Goal: Transaction & Acquisition: Purchase product/service

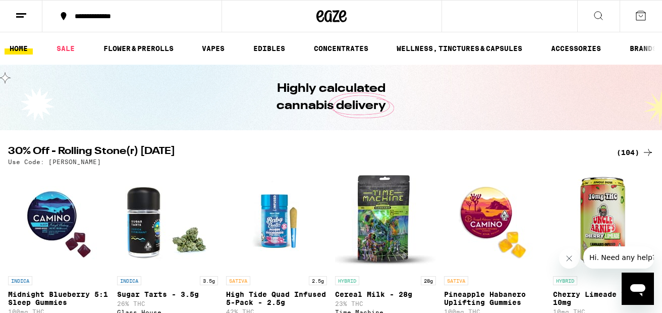
click at [626, 151] on div "(104)" at bounding box center [634, 152] width 37 height 12
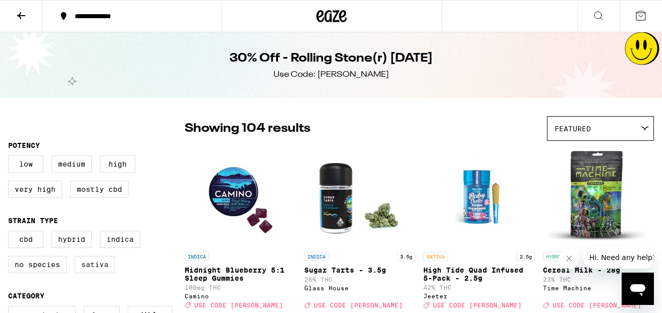
click at [101, 269] on label "Sativa" at bounding box center [95, 264] width 40 height 17
click at [11, 233] on input "Sativa" at bounding box center [10, 232] width 1 height 1
checkbox input "true"
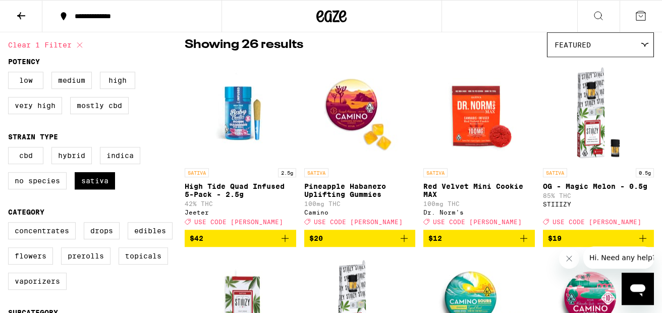
scroll to position [80, 0]
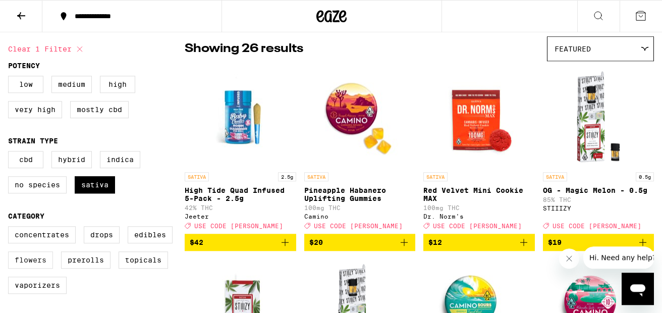
click at [30, 268] on label "Flowers" at bounding box center [30, 259] width 45 height 17
click at [11, 228] on input "Flowers" at bounding box center [10, 228] width 1 height 1
checkbox input "true"
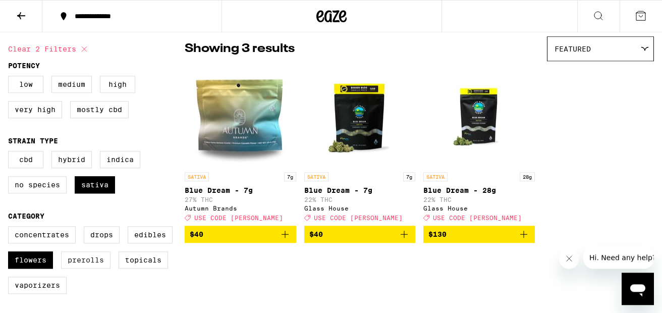
click at [91, 268] on label "Prerolls" at bounding box center [85, 259] width 49 height 17
click at [11, 228] on input "Prerolls" at bounding box center [10, 228] width 1 height 1
checkbox input "true"
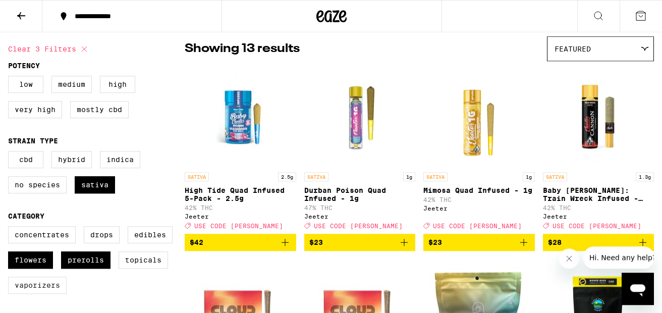
click at [42, 294] on label "Vaporizers" at bounding box center [37, 284] width 59 height 17
click at [11, 228] on input "Vaporizers" at bounding box center [10, 228] width 1 height 1
checkbox input "true"
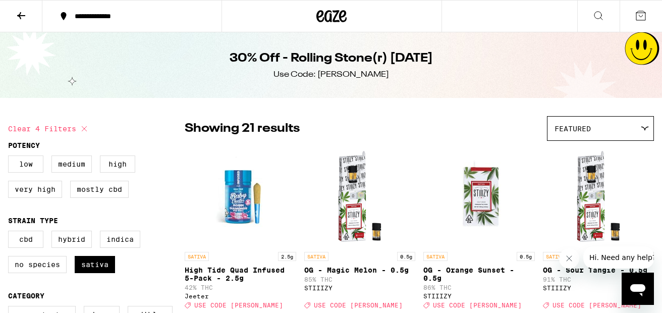
click at [26, 17] on icon at bounding box center [21, 16] width 12 height 12
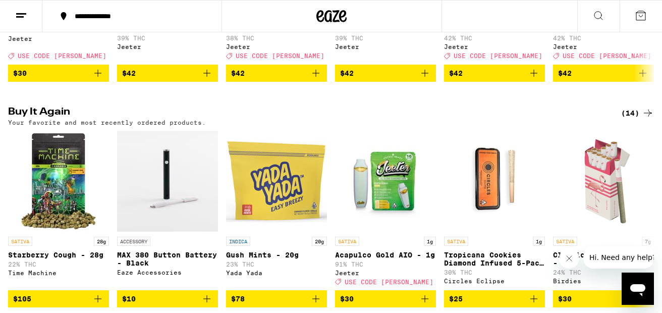
scroll to position [502, 0]
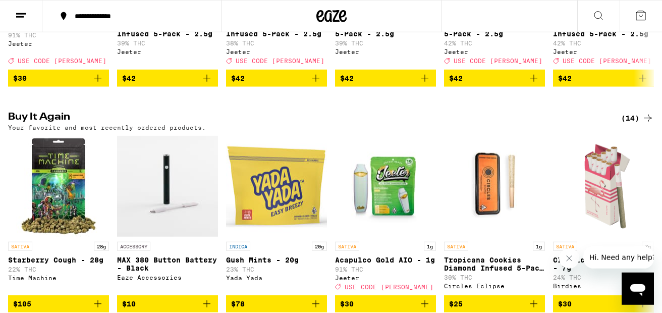
click at [631, 124] on div "(14)" at bounding box center [637, 118] width 33 height 12
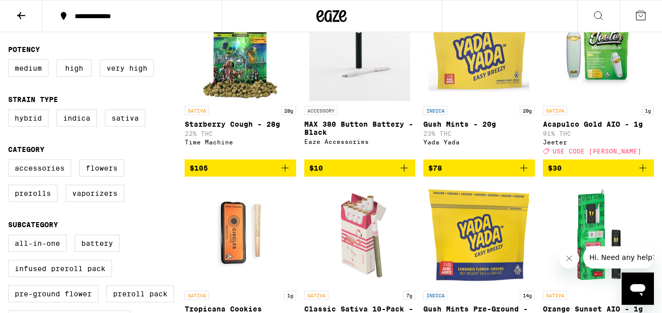
scroll to position [143, 0]
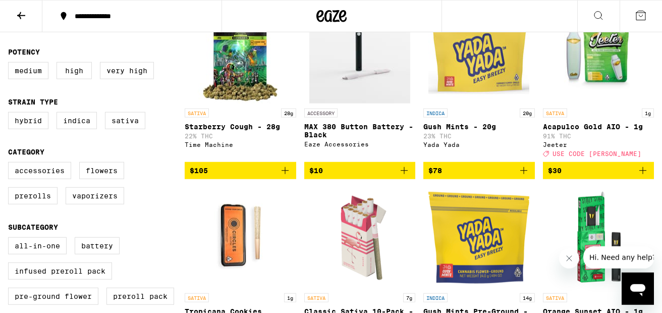
click at [242, 172] on span "$105" at bounding box center [240, 170] width 101 height 12
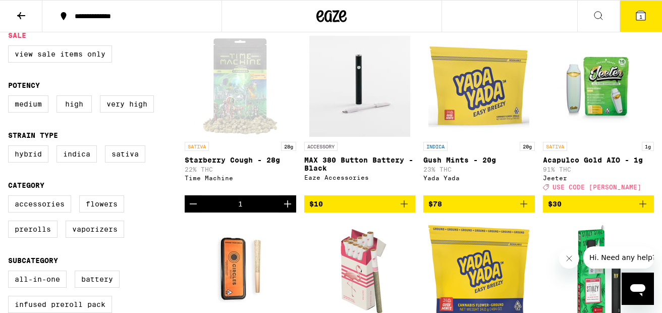
scroll to position [106, 0]
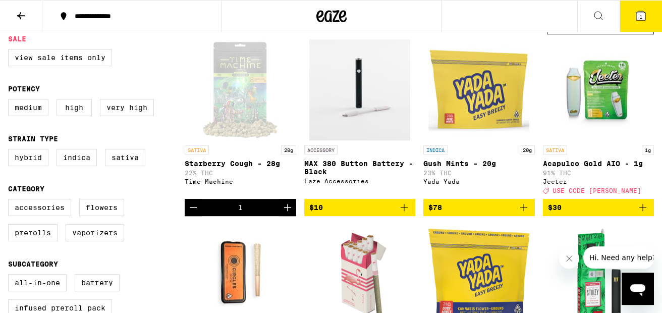
click at [639, 20] on icon at bounding box center [640, 15] width 9 height 9
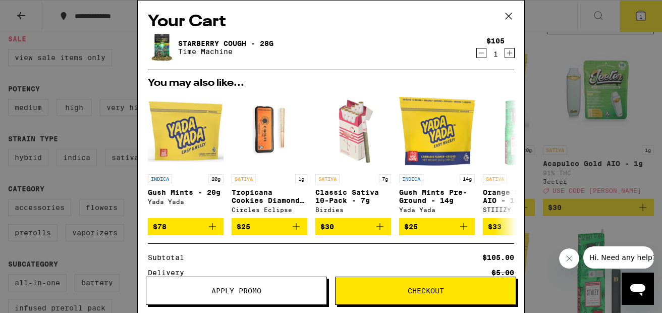
click at [507, 15] on icon at bounding box center [508, 16] width 15 height 15
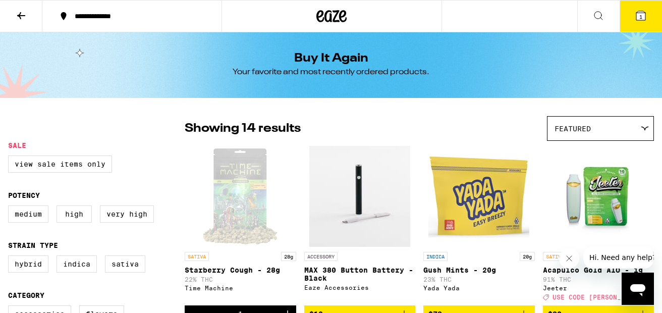
click at [20, 11] on icon at bounding box center [21, 16] width 12 height 12
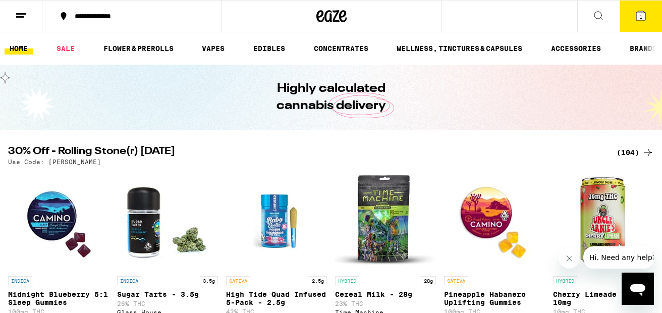
click at [627, 151] on div "(104)" at bounding box center [634, 152] width 37 height 12
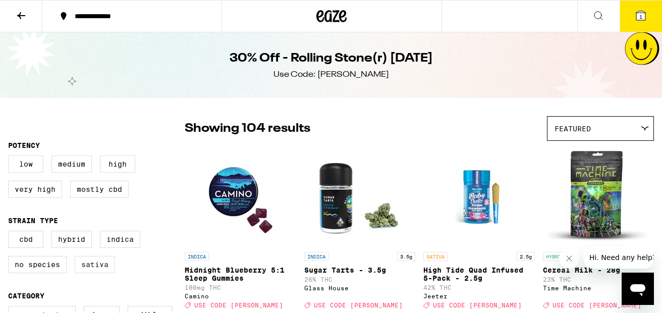
click at [95, 266] on label "Sativa" at bounding box center [95, 264] width 40 height 17
click at [11, 233] on input "Sativa" at bounding box center [10, 232] width 1 height 1
checkbox input "true"
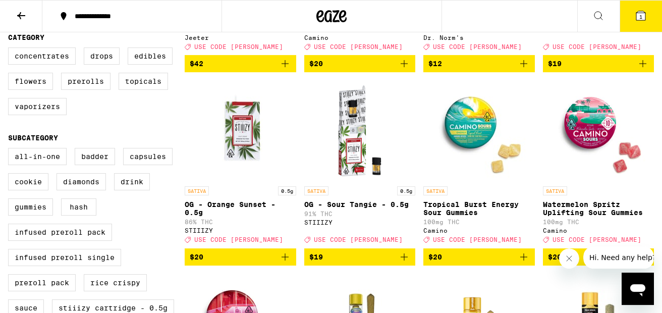
scroll to position [216, 0]
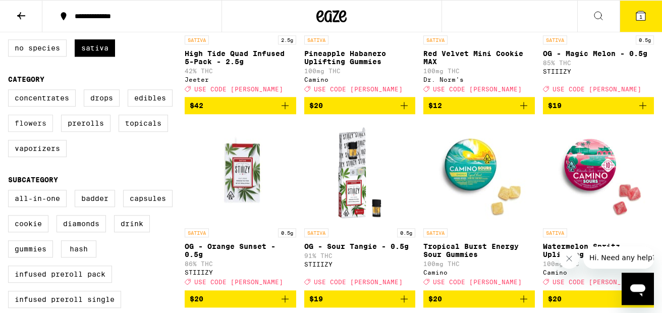
click at [34, 129] on label "Flowers" at bounding box center [30, 123] width 45 height 17
click at [11, 91] on input "Flowers" at bounding box center [10, 91] width 1 height 1
checkbox input "true"
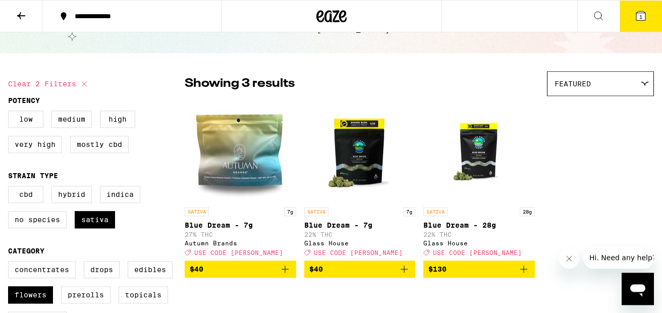
scroll to position [43, 0]
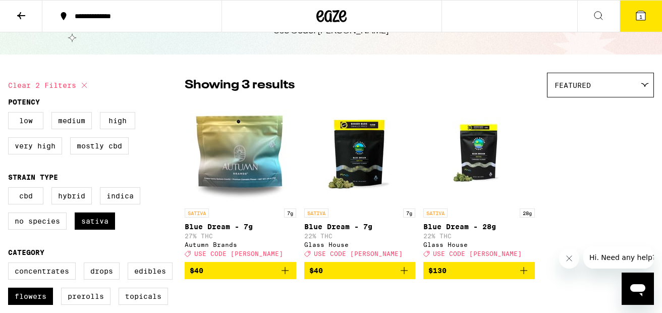
click at [474, 272] on span "$130" at bounding box center [478, 270] width 101 height 12
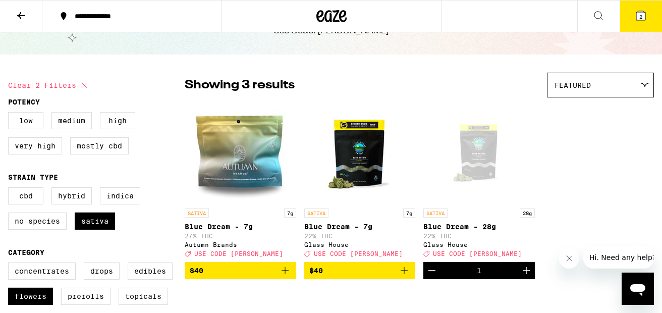
click at [640, 6] on button "2" at bounding box center [640, 16] width 42 height 31
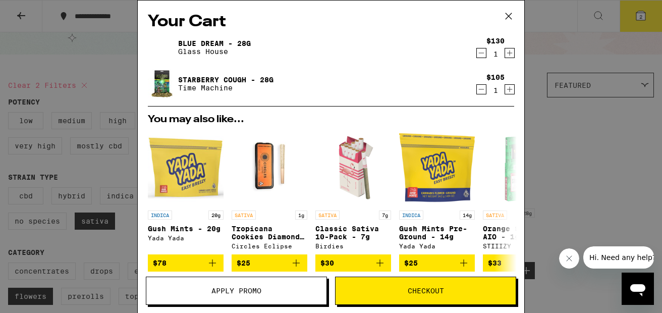
click at [484, 91] on icon "Decrement" at bounding box center [481, 89] width 9 height 12
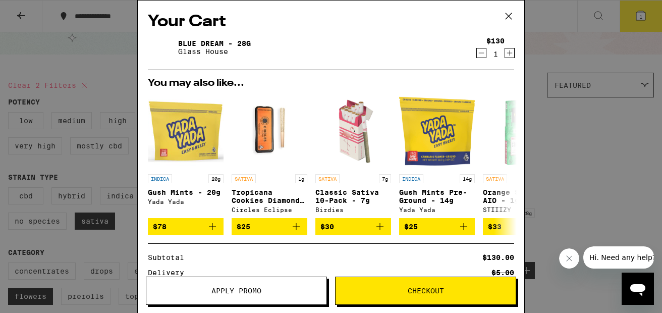
click at [509, 13] on icon at bounding box center [508, 16] width 15 height 15
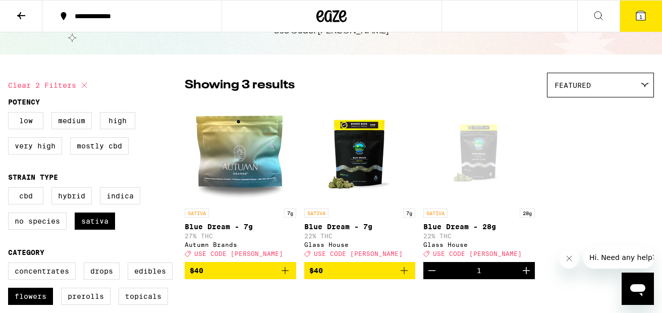
click at [636, 10] on icon at bounding box center [641, 16] width 12 height 12
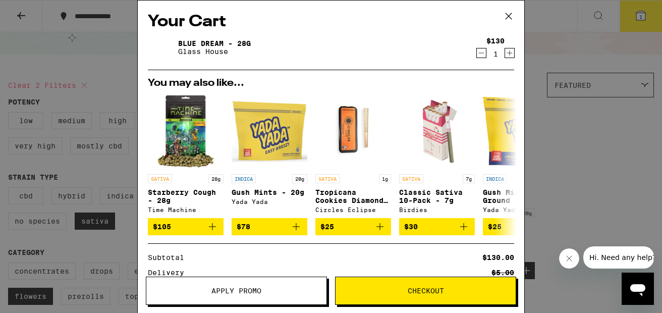
click at [240, 292] on span "Apply Promo" at bounding box center [236, 290] width 50 height 7
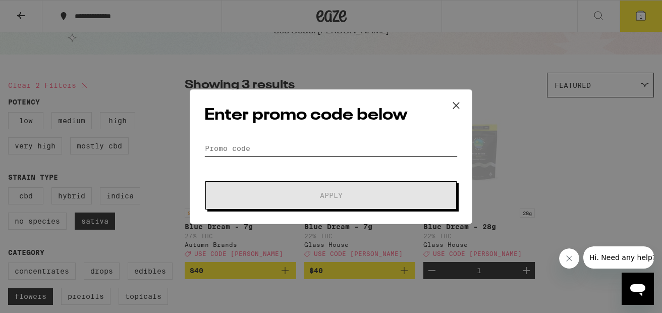
click at [322, 151] on input "Promo Code" at bounding box center [330, 148] width 253 height 15
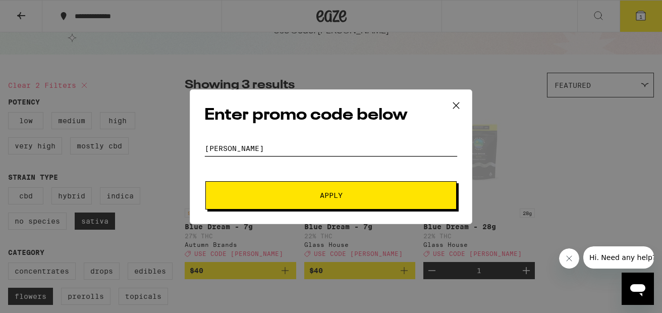
type input "[PERSON_NAME]"
click at [205, 181] on button "Apply" at bounding box center [330, 195] width 251 height 28
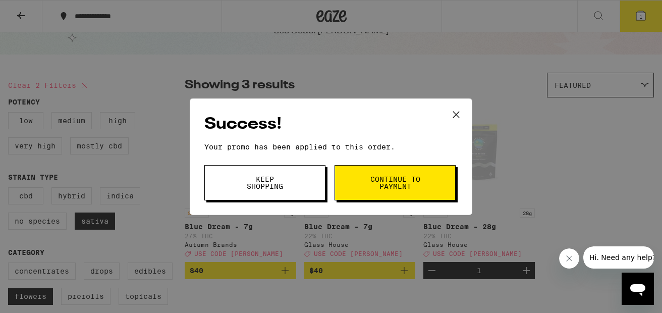
click at [416, 187] on span "Continue to payment" at bounding box center [394, 183] width 51 height 14
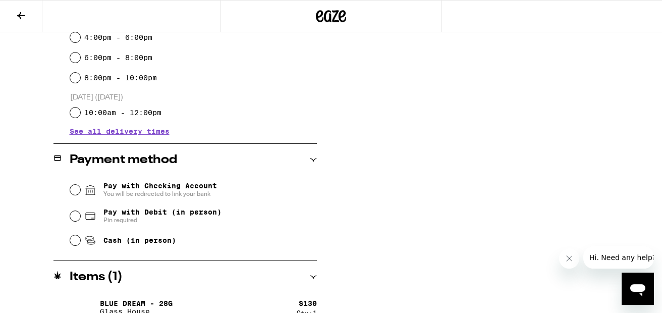
scroll to position [321, 0]
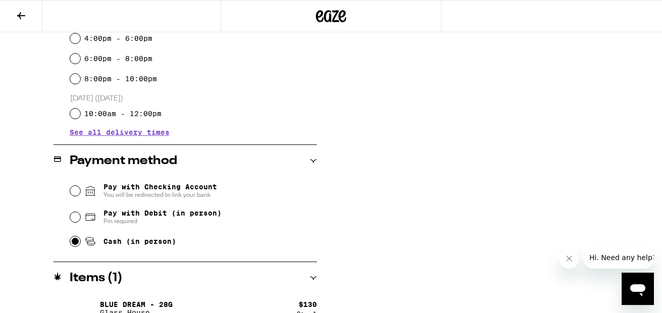
click at [73, 243] on input "Cash (in person)" at bounding box center [75, 241] width 10 height 10
radio input "true"
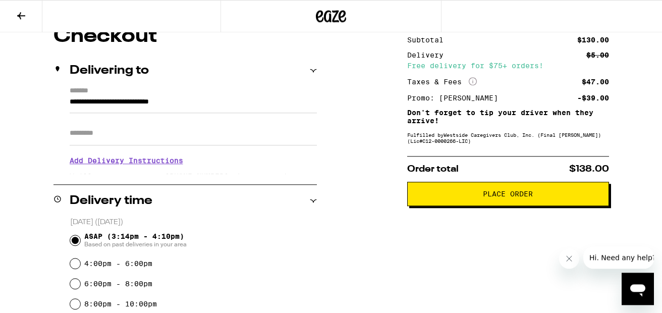
scroll to position [97, 0]
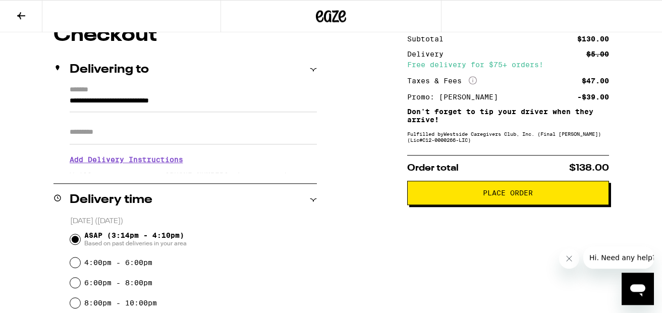
click at [521, 192] on span "Place Order" at bounding box center [508, 192] width 50 height 7
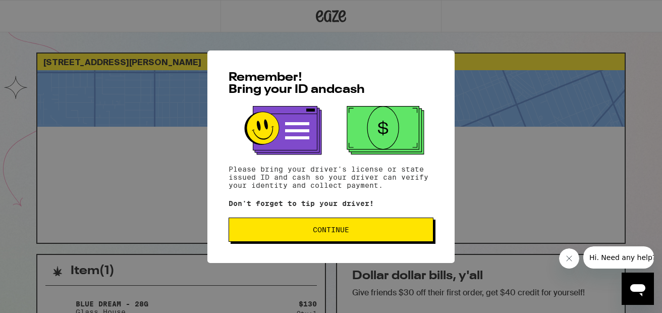
click at [366, 232] on span "Continue" at bounding box center [331, 229] width 188 height 7
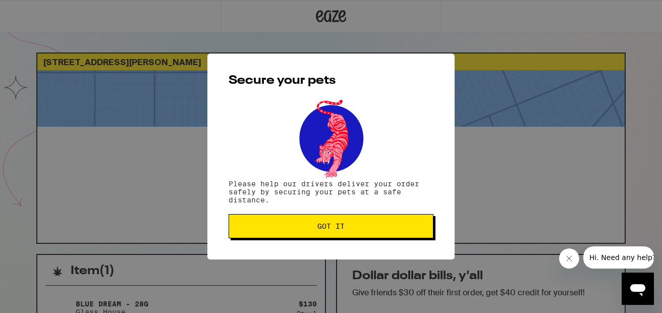
click at [353, 227] on span "Got it" at bounding box center [331, 225] width 188 height 7
